Goal: Task Accomplishment & Management: Manage account settings

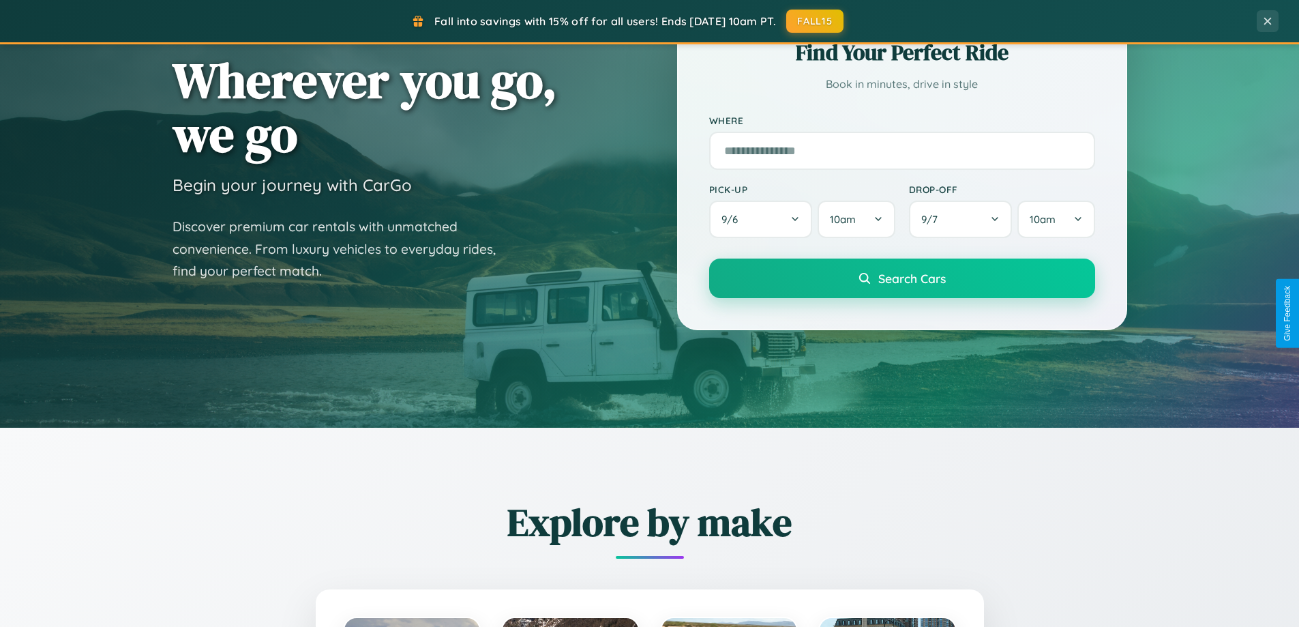
scroll to position [588, 0]
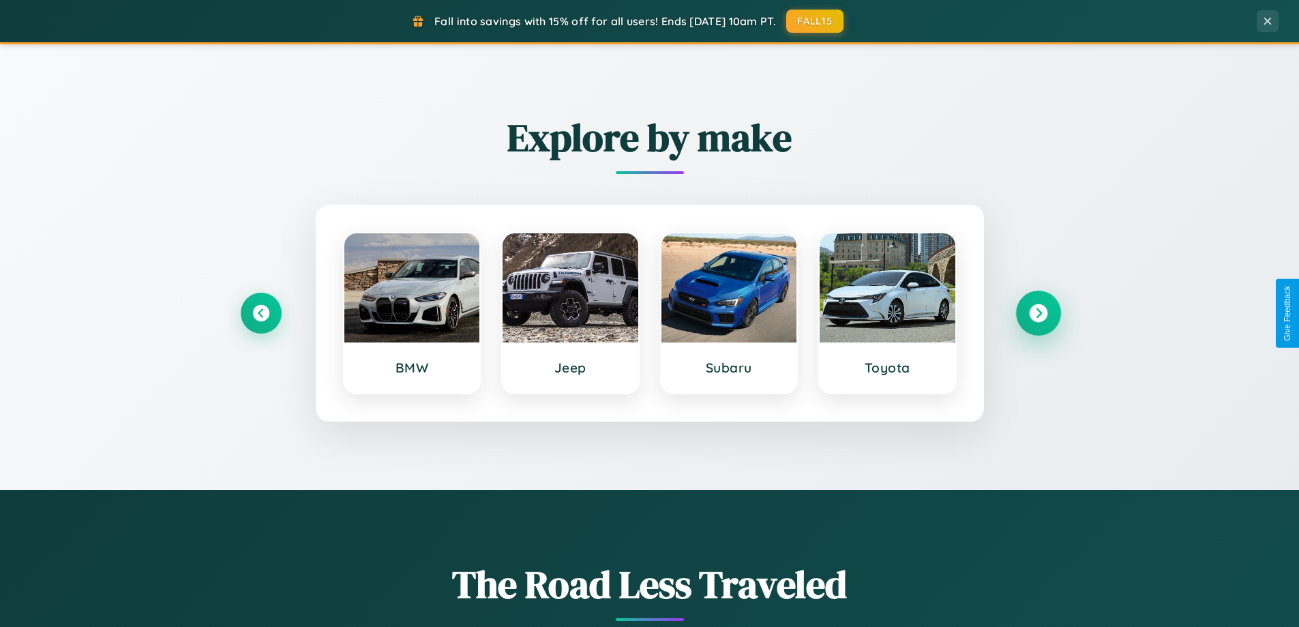
click at [1038, 313] on icon at bounding box center [1038, 313] width 18 height 18
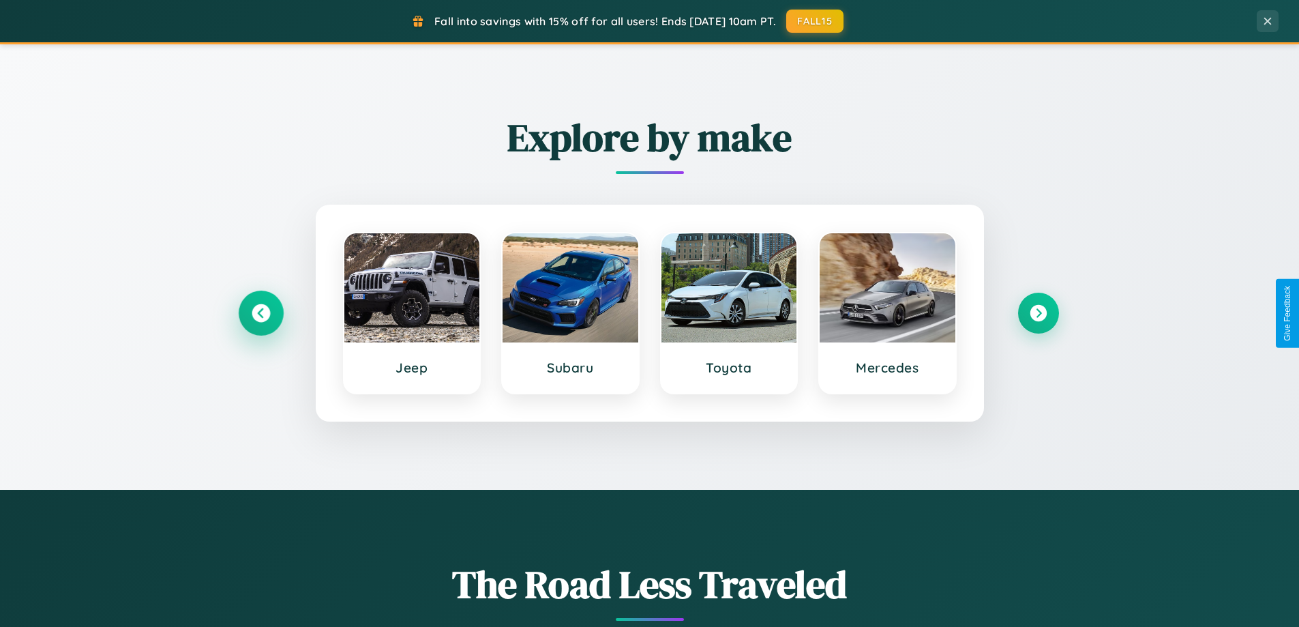
click at [260, 313] on icon at bounding box center [261, 313] width 18 height 18
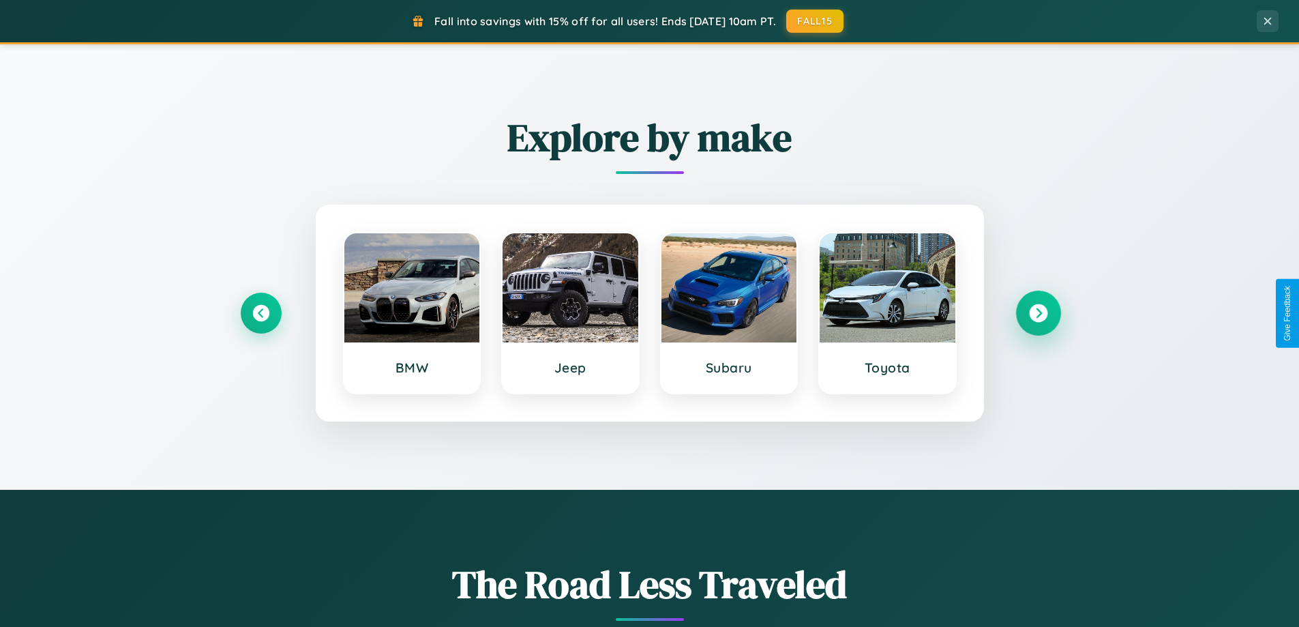
click at [1038, 313] on icon at bounding box center [1038, 313] width 18 height 18
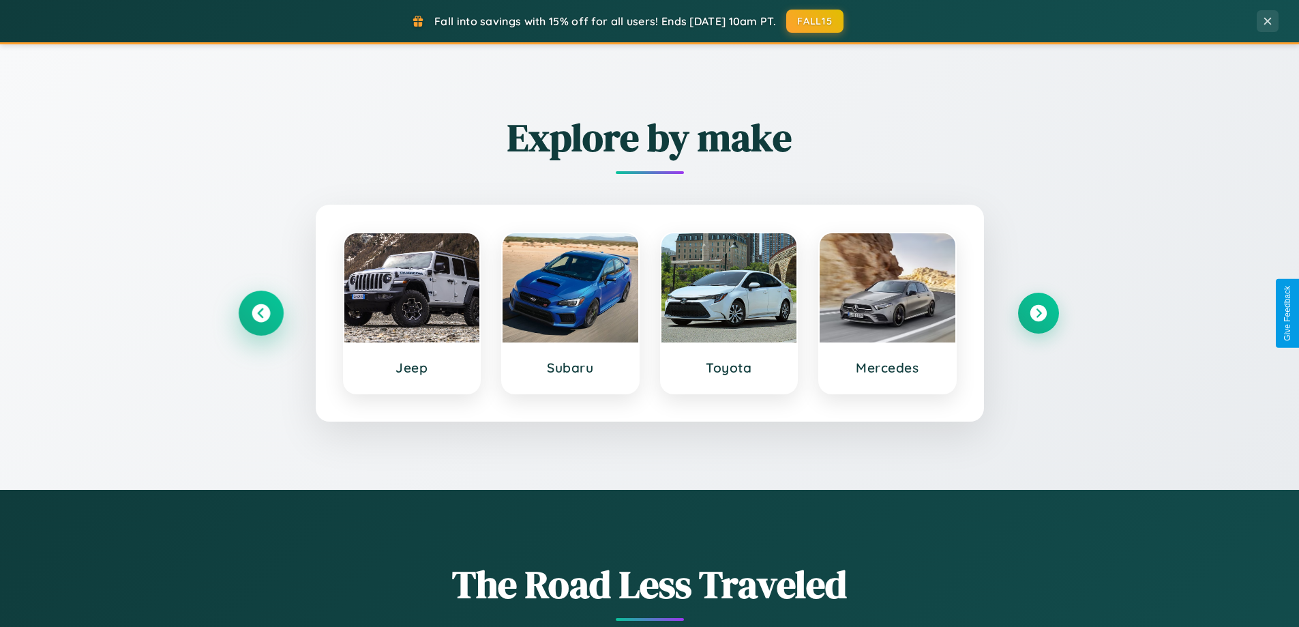
click at [260, 313] on icon at bounding box center [261, 313] width 18 height 18
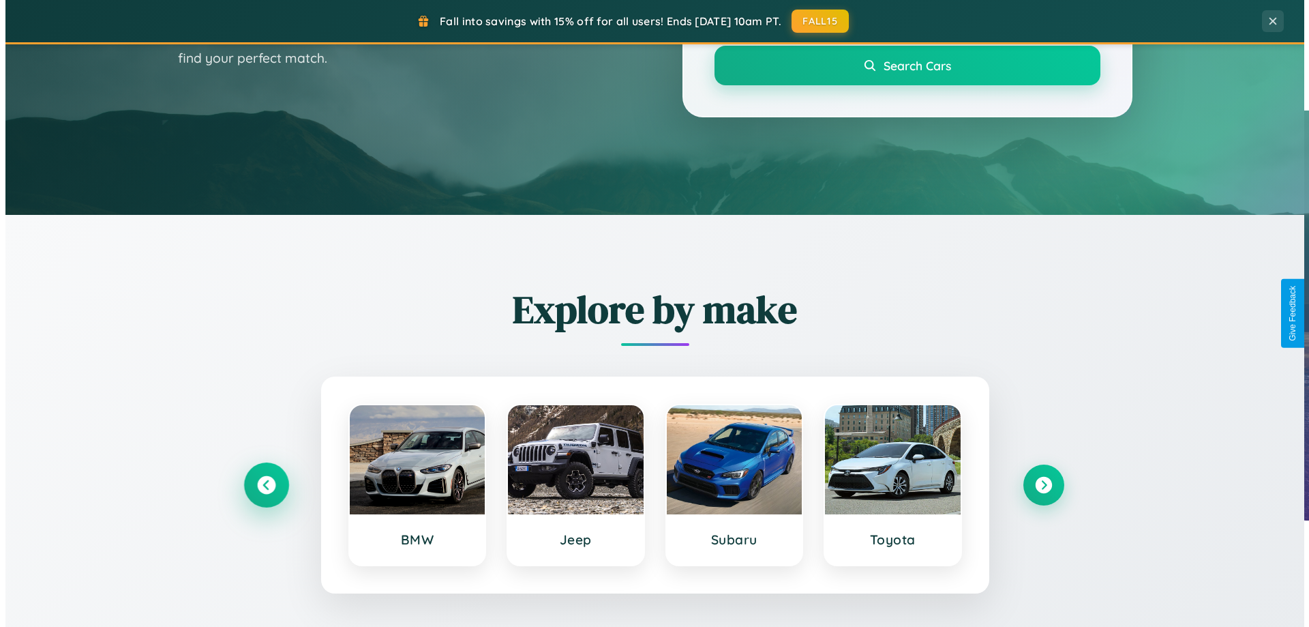
scroll to position [0, 0]
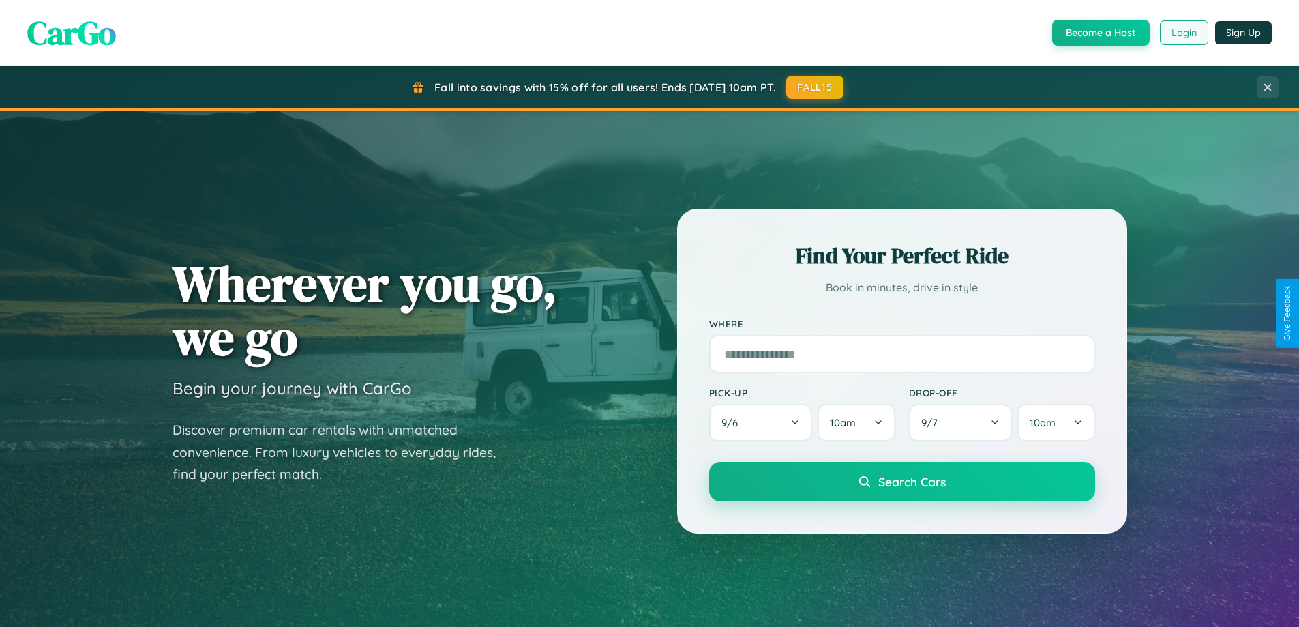
click at [1183, 33] on button "Login" at bounding box center [1184, 32] width 48 height 25
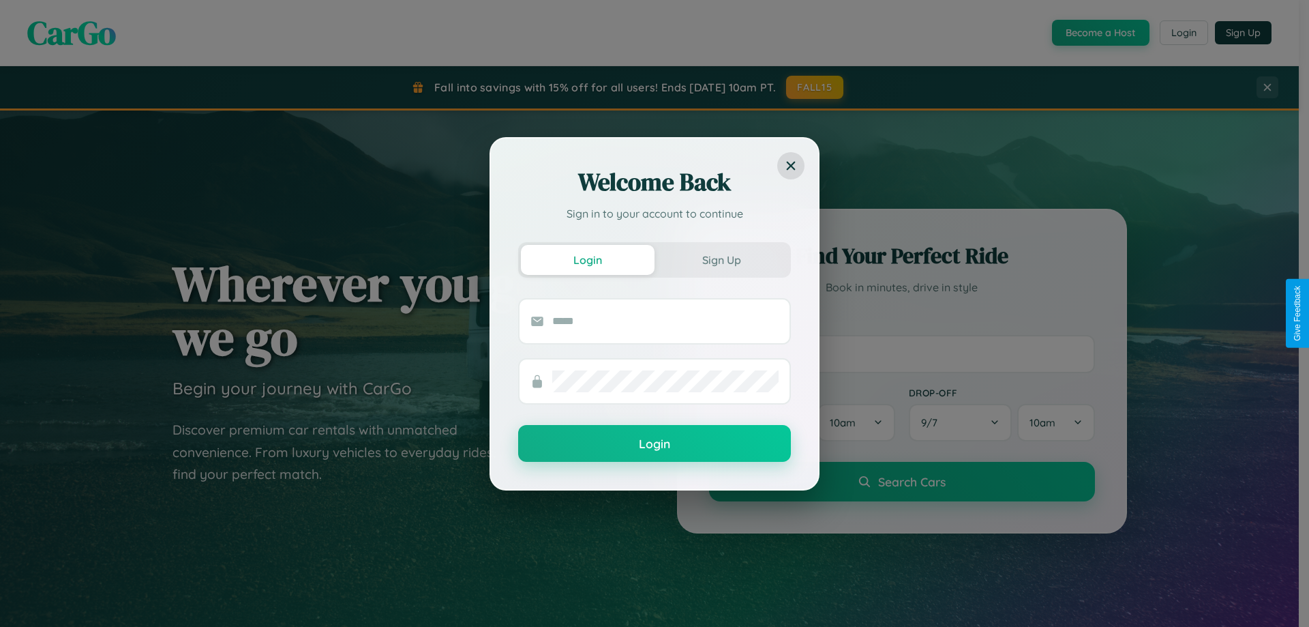
click at [815, 87] on div "Welcome Back Sign in to your account to continue Login Sign Up Login" at bounding box center [654, 313] width 1309 height 627
